Goal: Find specific page/section: Find specific page/section

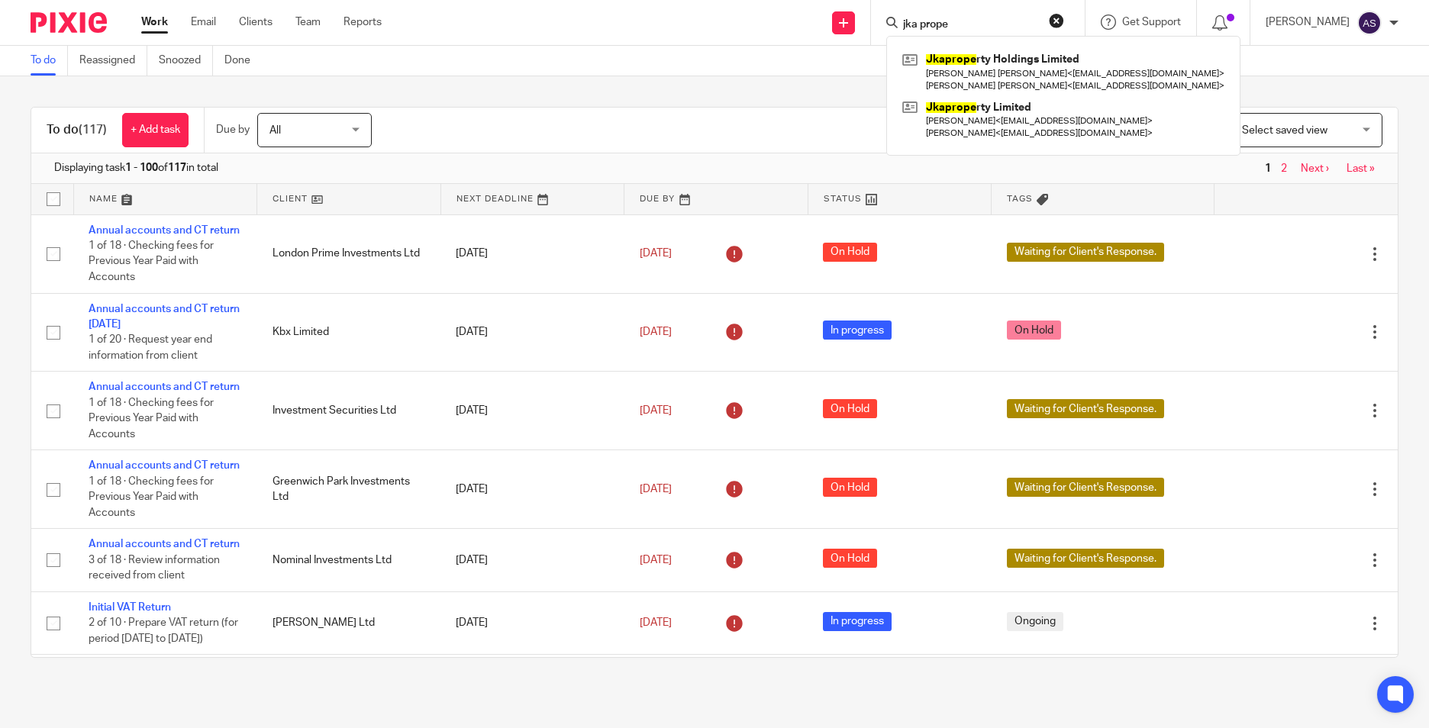
click at [982, 21] on input "jka prope" at bounding box center [970, 25] width 137 height 14
click at [907, 26] on div "jka prope" at bounding box center [976, 22] width 178 height 19
drag, startPoint x: 987, startPoint y: 29, endPoint x: 911, endPoint y: 19, distance: 76.2
click at [911, 19] on div "jka prope" at bounding box center [976, 22] width 178 height 19
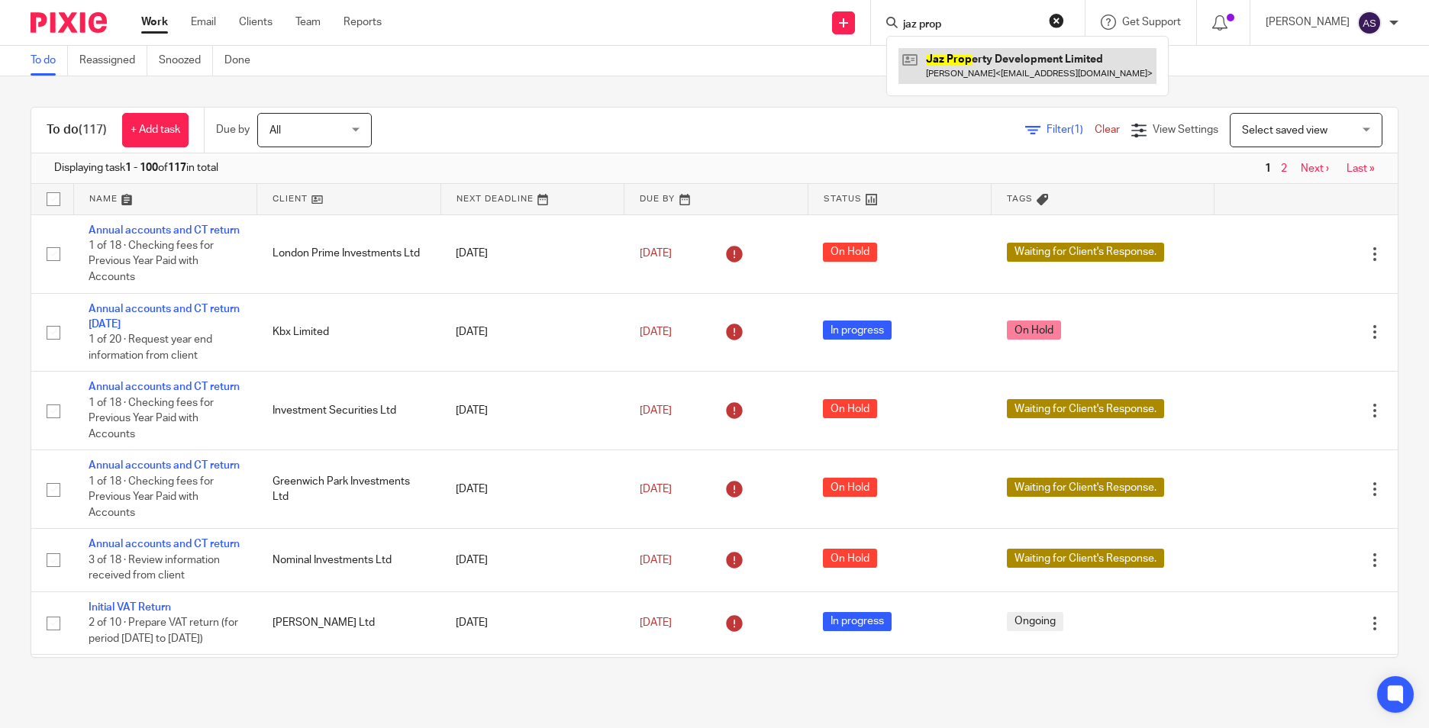
type input "jaz prop"
click at [941, 61] on link at bounding box center [1028, 65] width 258 height 35
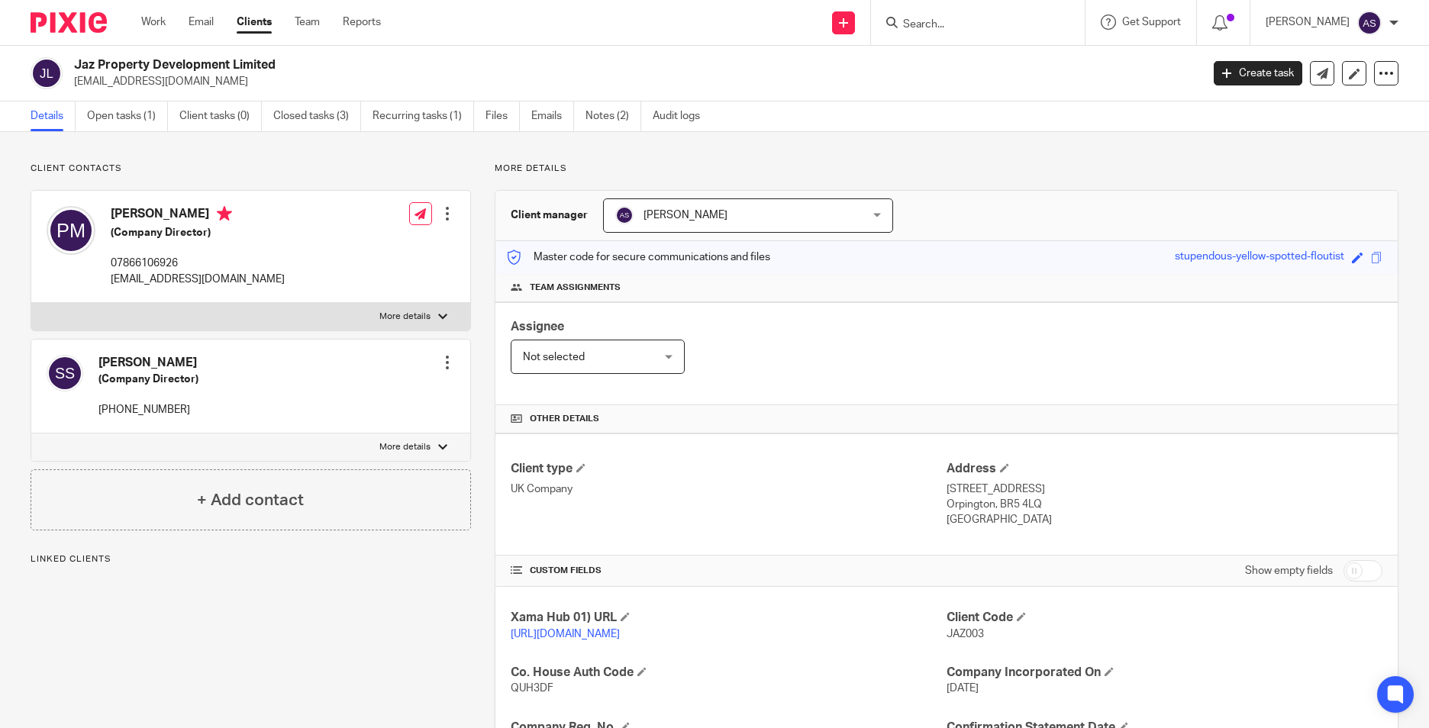
scroll to position [153, 0]
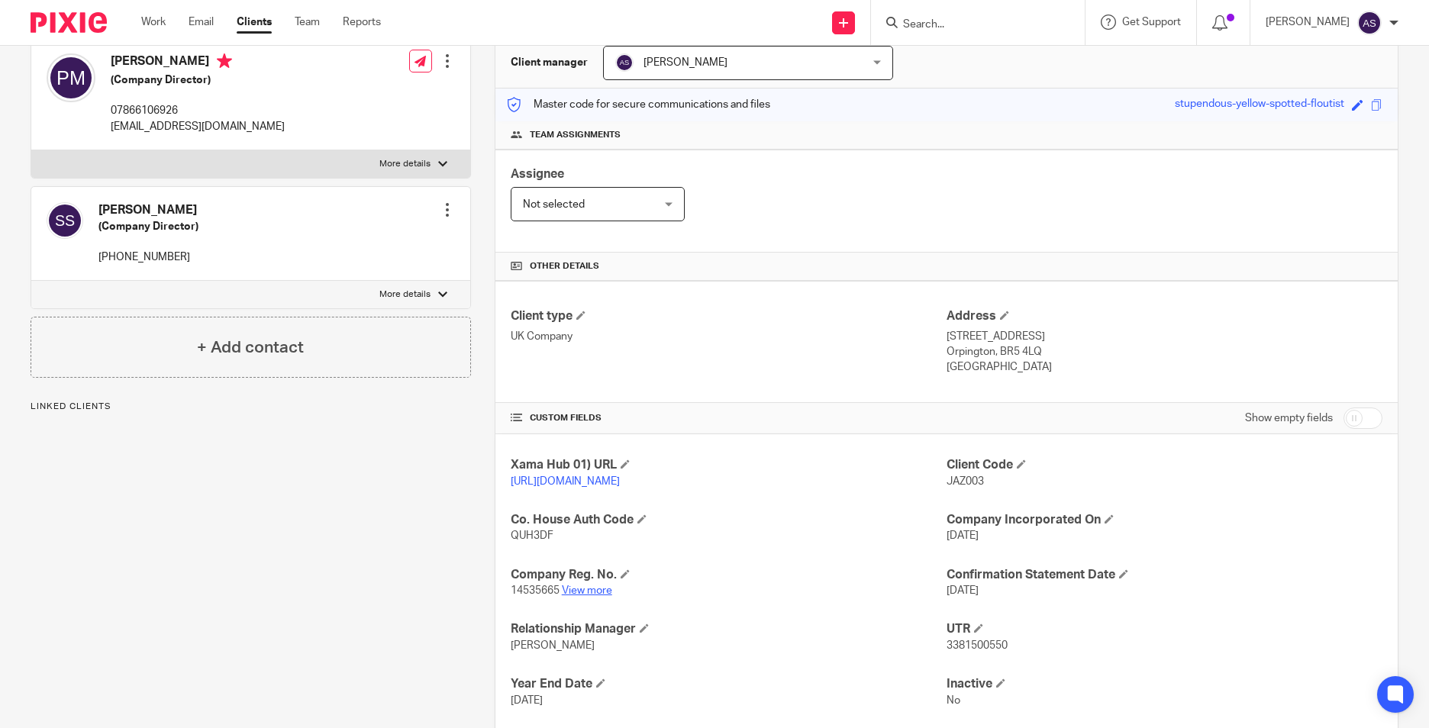
click at [574, 596] on link "View more" at bounding box center [587, 591] width 50 height 11
click at [929, 24] on input "Search" at bounding box center [970, 25] width 137 height 14
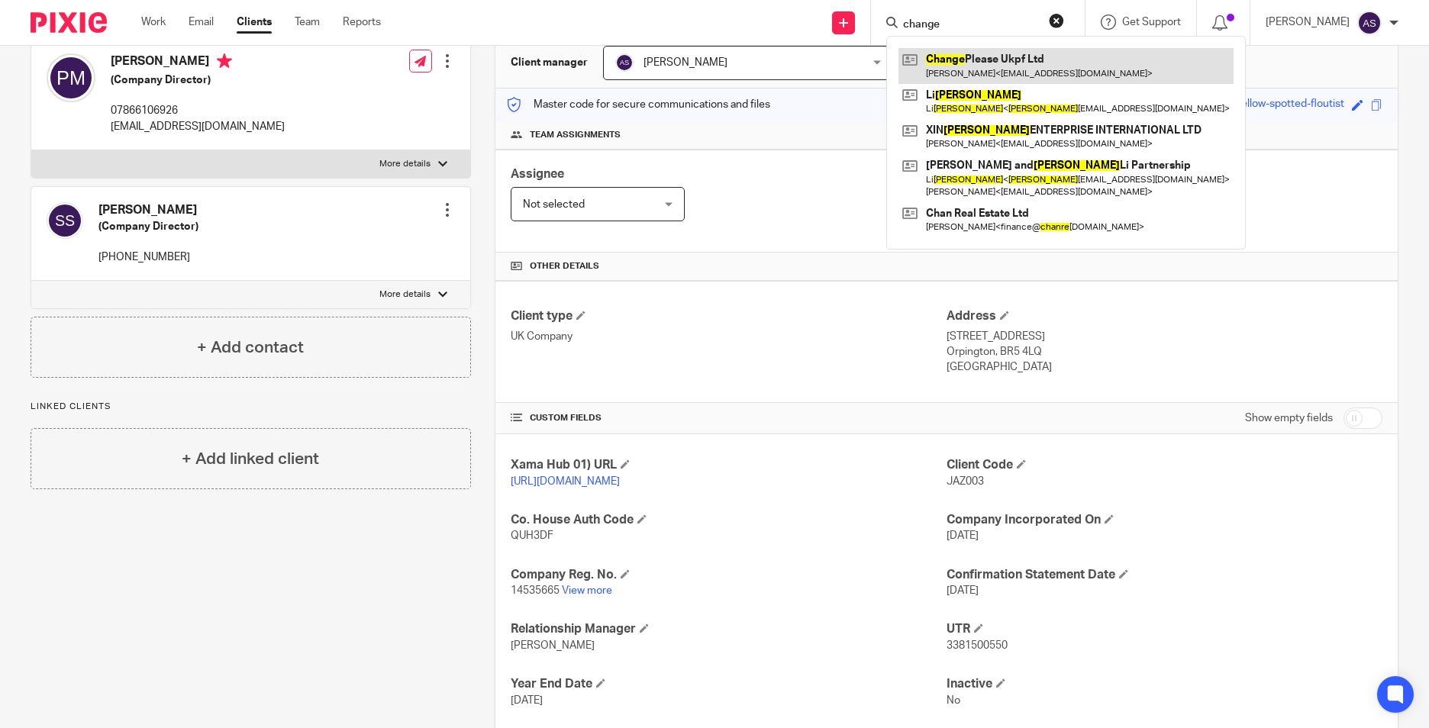
type input "change"
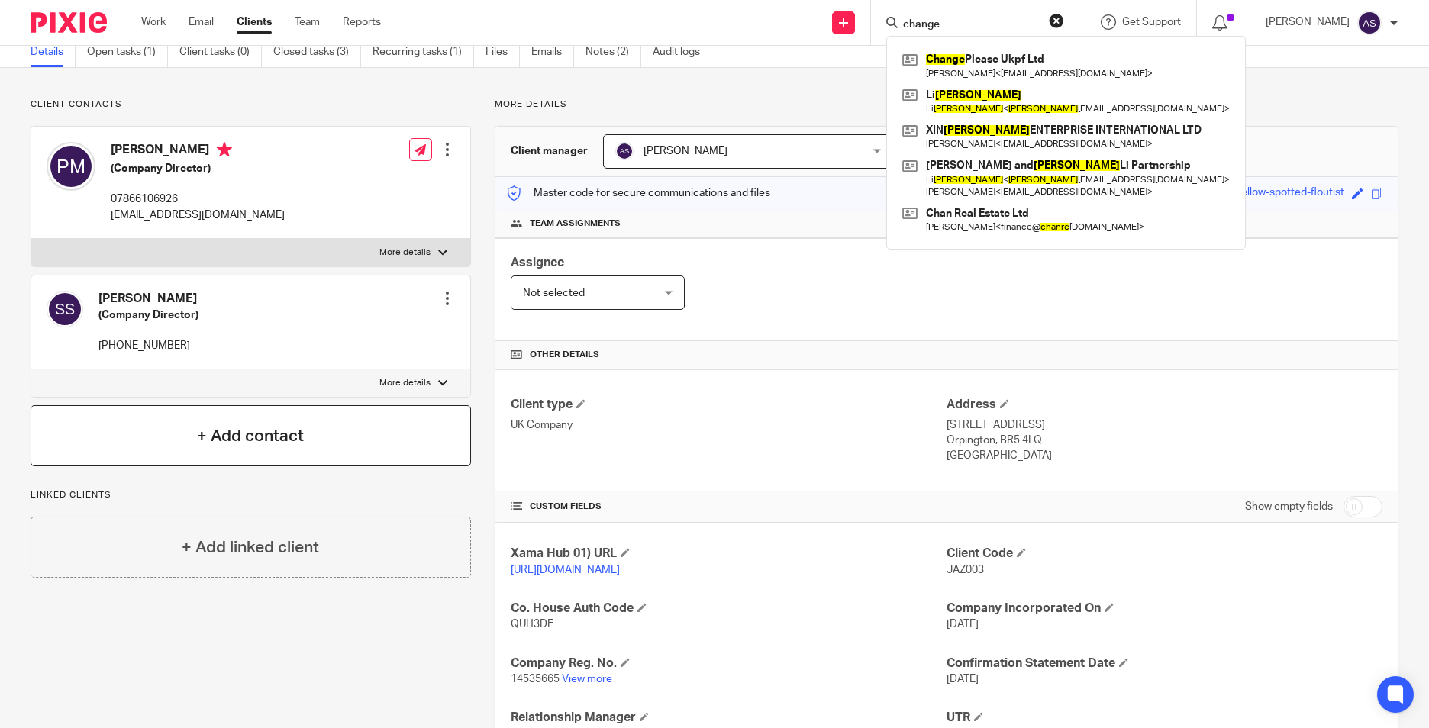
scroll to position [0, 0]
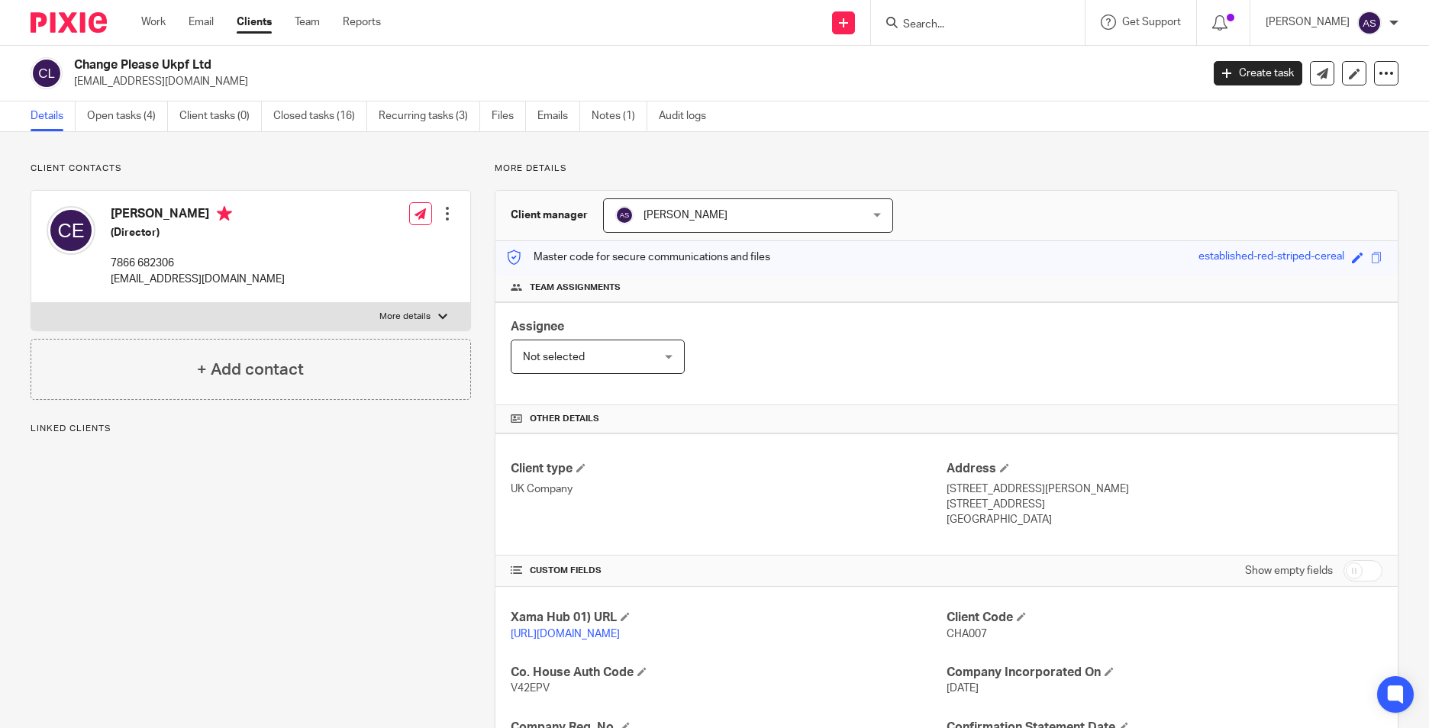
scroll to position [229, 0]
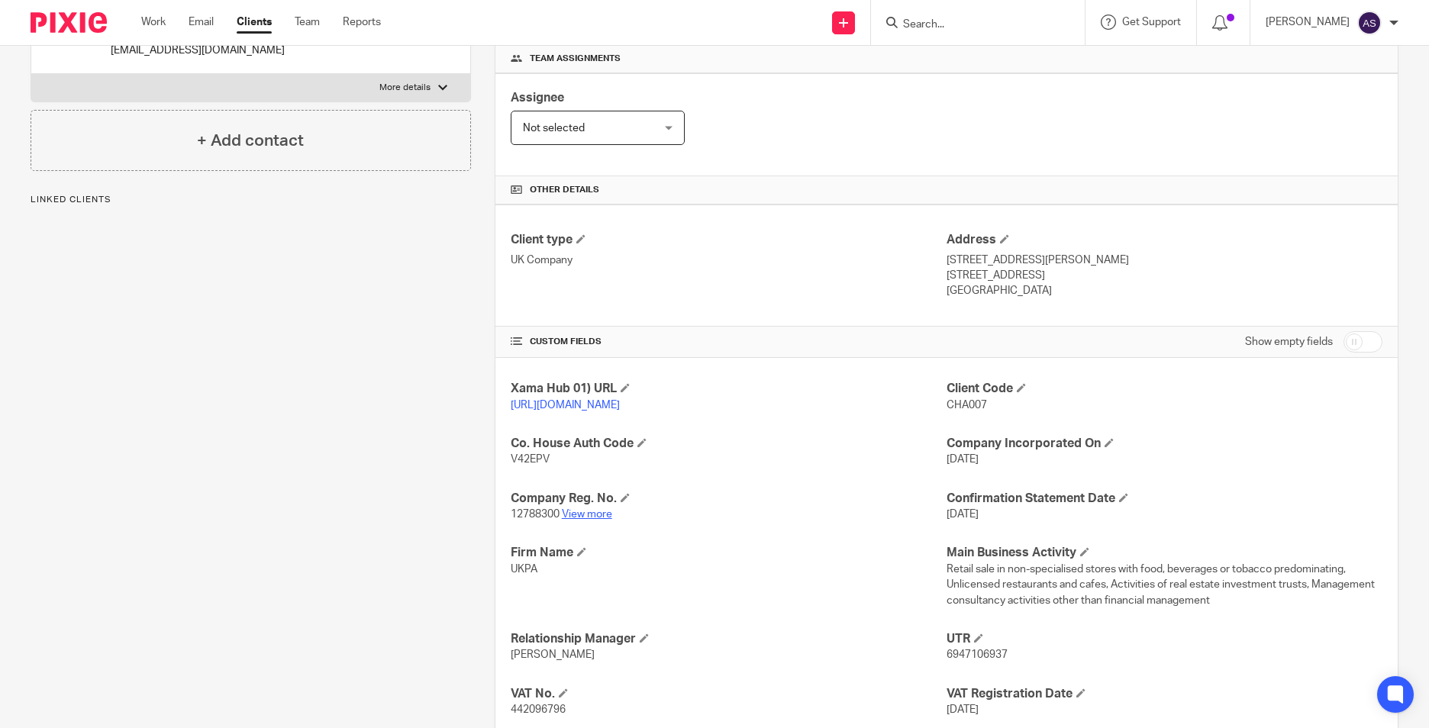
click at [591, 520] on link "View more" at bounding box center [587, 514] width 50 height 11
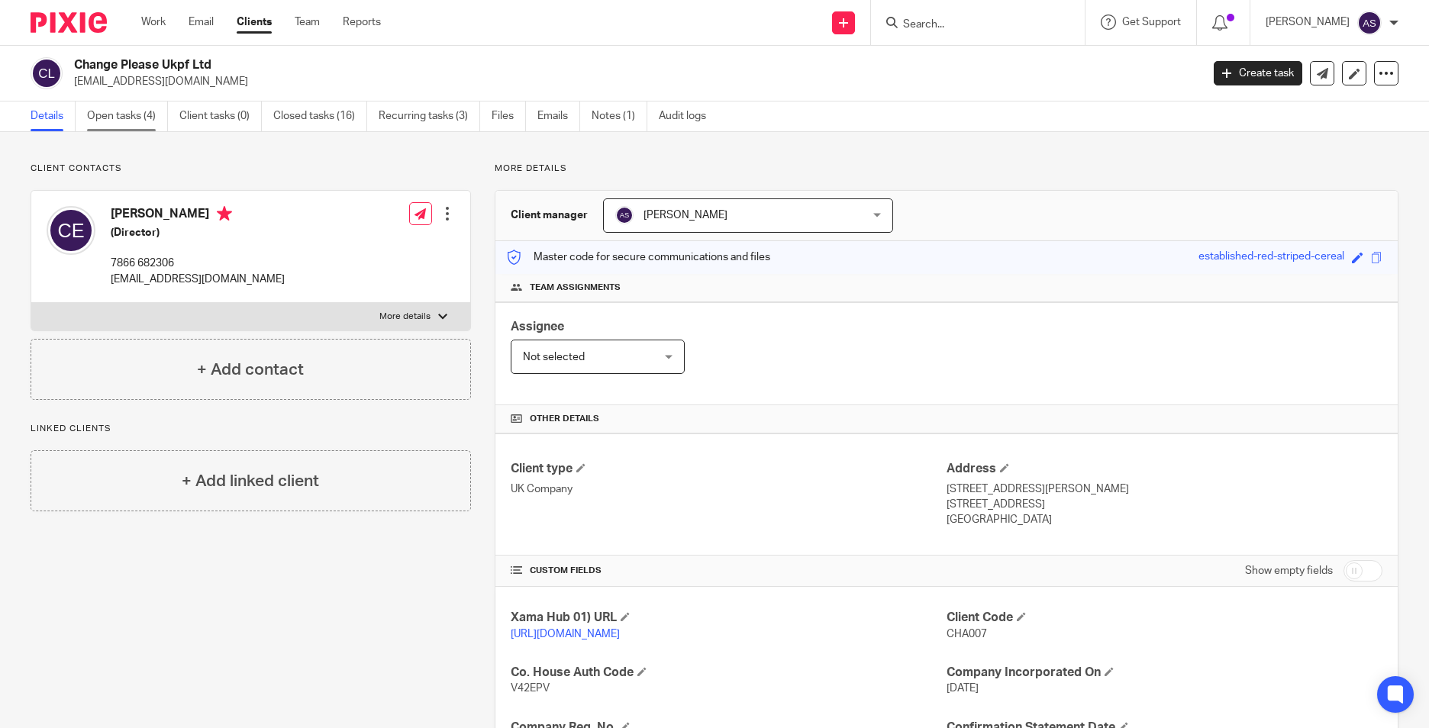
click at [136, 124] on link "Open tasks (4)" at bounding box center [127, 117] width 81 height 30
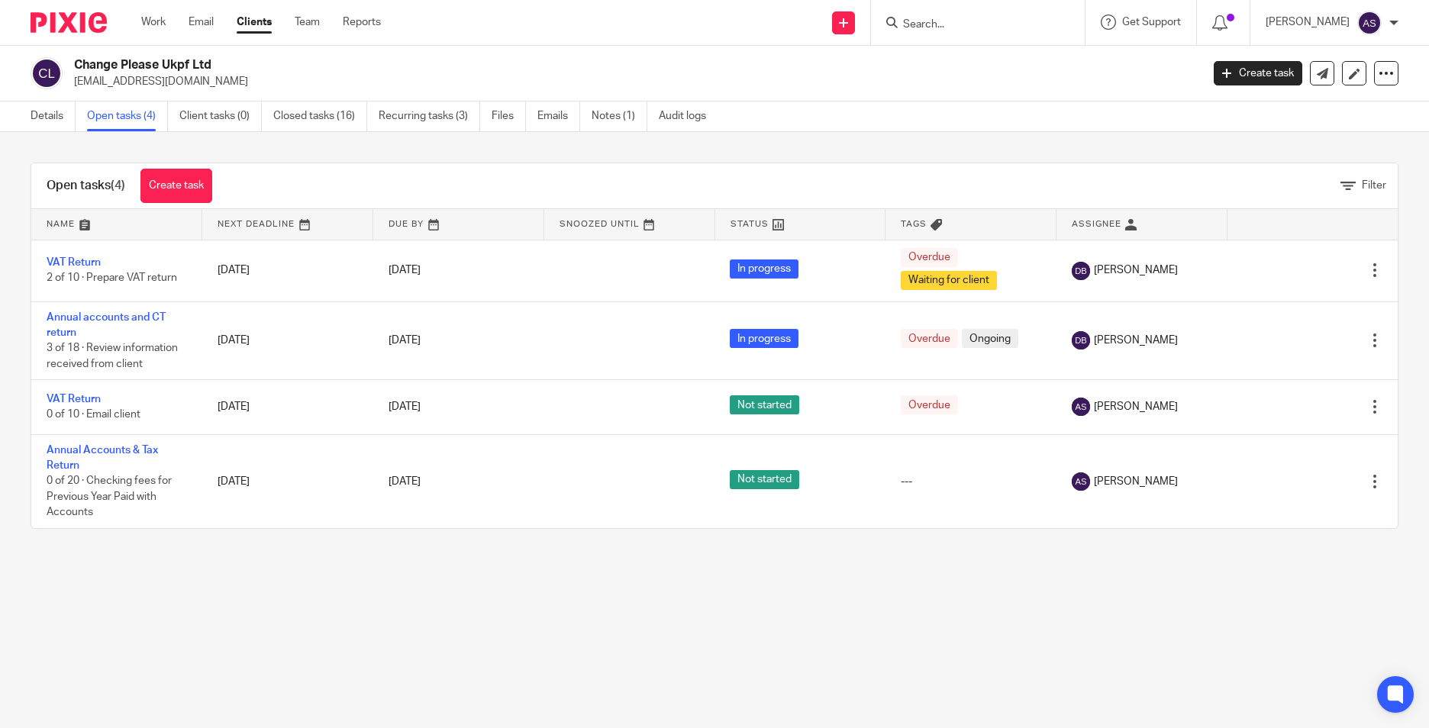
click at [977, 27] on input "Search" at bounding box center [970, 25] width 137 height 14
type input "avalta"
click at [72, 15] on img at bounding box center [69, 22] width 76 height 21
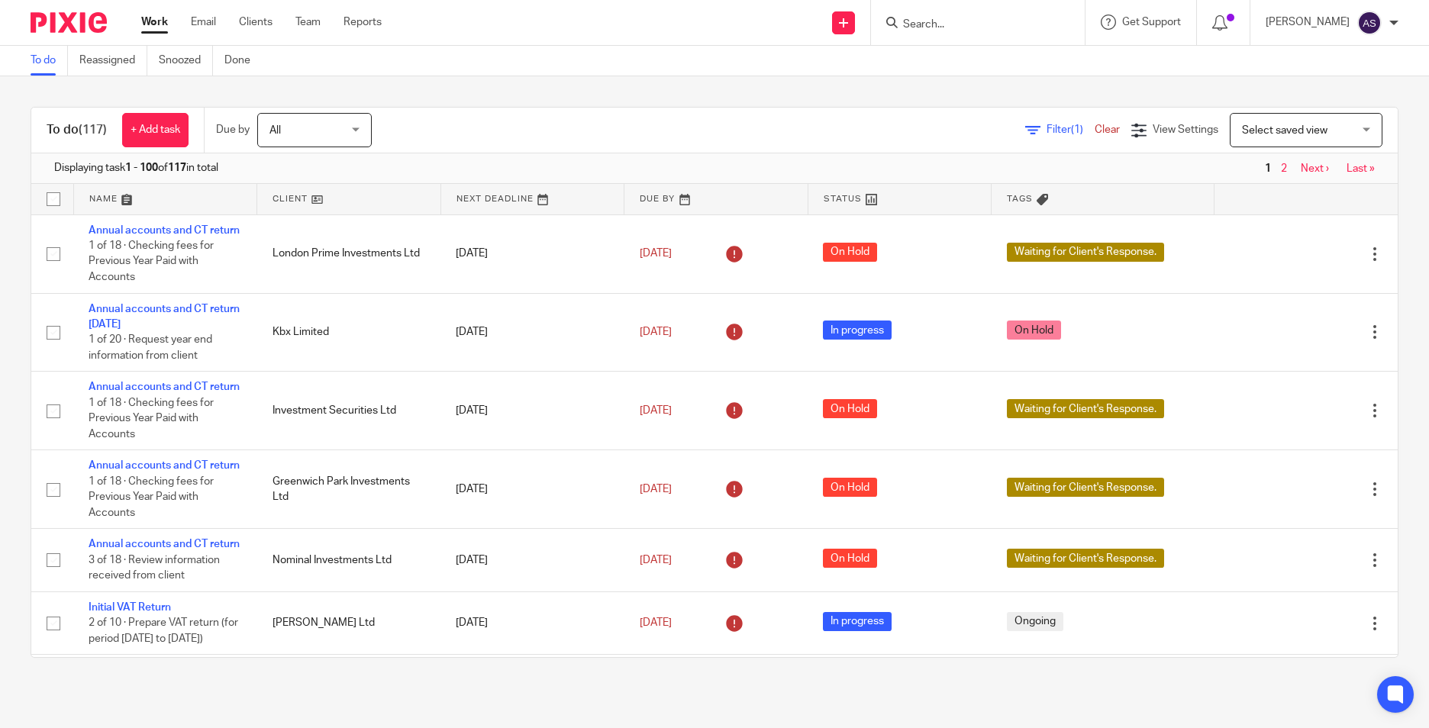
click at [942, 17] on form at bounding box center [983, 22] width 163 height 19
click at [942, 26] on input "Search" at bounding box center [970, 25] width 137 height 14
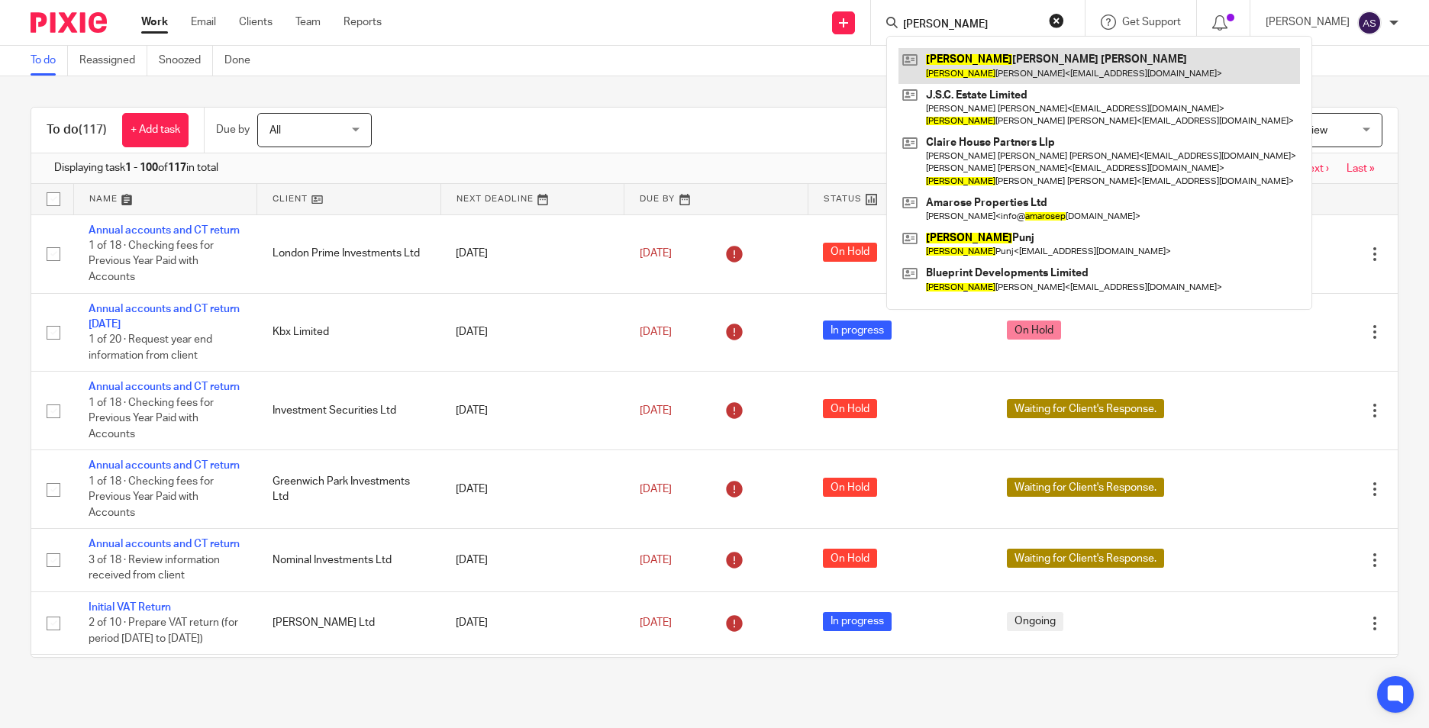
type input "amardeep"
